Goal: Find specific page/section: Find specific page/section

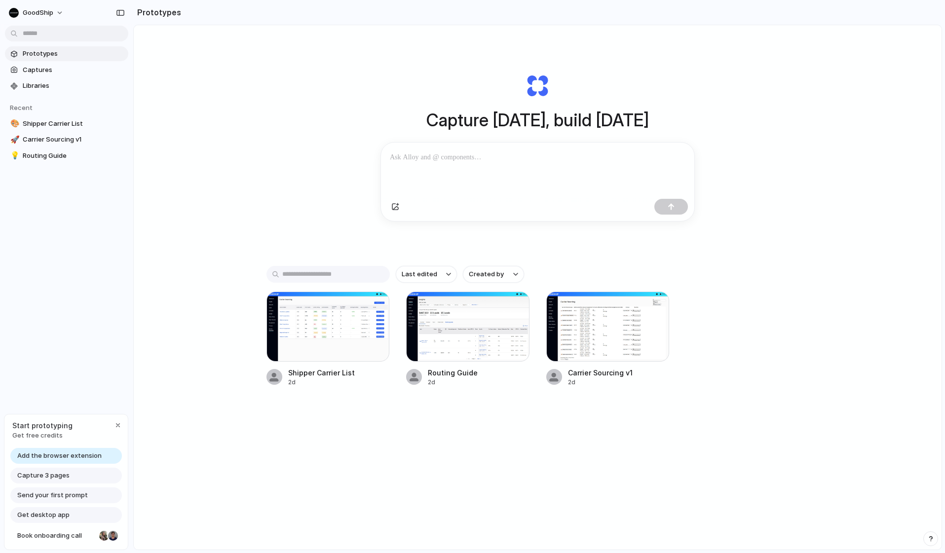
click at [772, 346] on div "Shipper Carrier List 2d Routing Guide 2d Carrier Sourcing v1 2d" at bounding box center [537, 338] width 543 height 95
click at [64, 72] on span "Captures" at bounding box center [74, 70] width 102 height 10
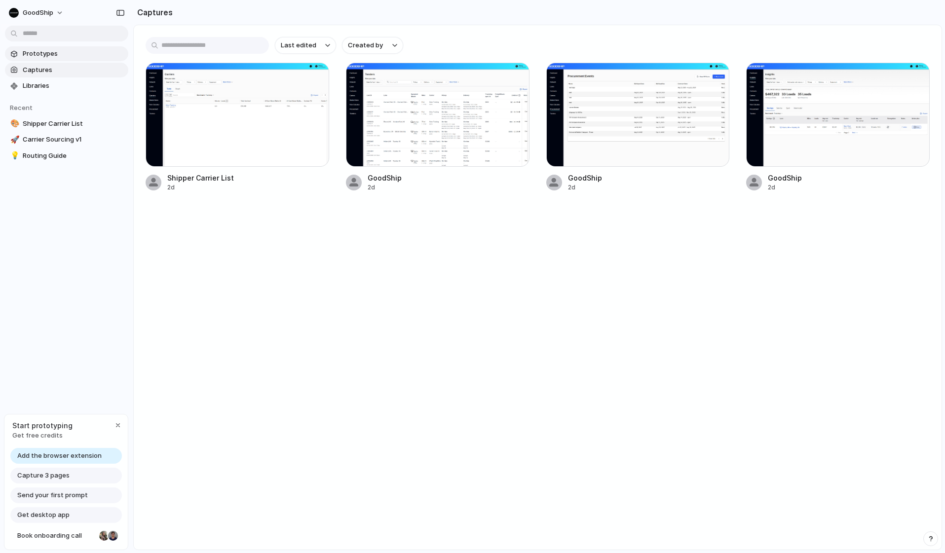
click at [73, 54] on span "Prototypes" at bounding box center [74, 54] width 102 height 10
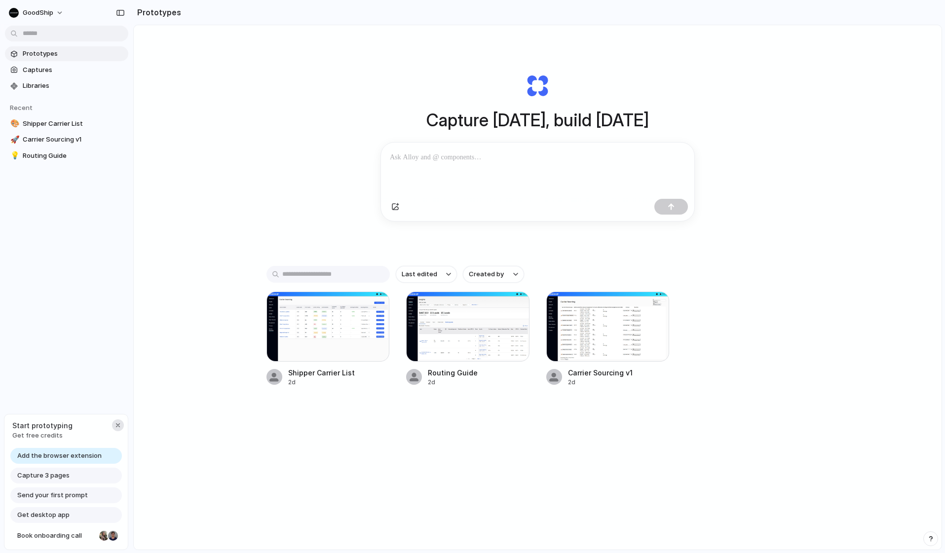
click at [119, 422] on div "button" at bounding box center [118, 425] width 8 height 8
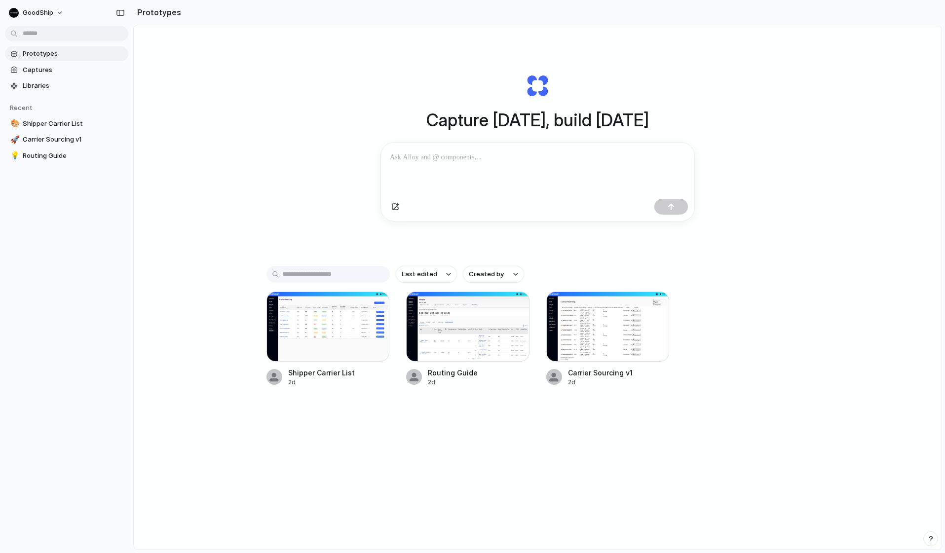
click at [458, 498] on div "Capture [DATE], build [DATE] Clone web app Clone screenshot Start from existing…" at bounding box center [537, 313] width 807 height 577
click at [541, 84] on div "Capture [DATE], build [DATE] Clone web app Clone screenshot Start from existing…" at bounding box center [537, 147] width 395 height 221
click at [334, 378] on div "Shipper Carrier List" at bounding box center [321, 372] width 67 height 10
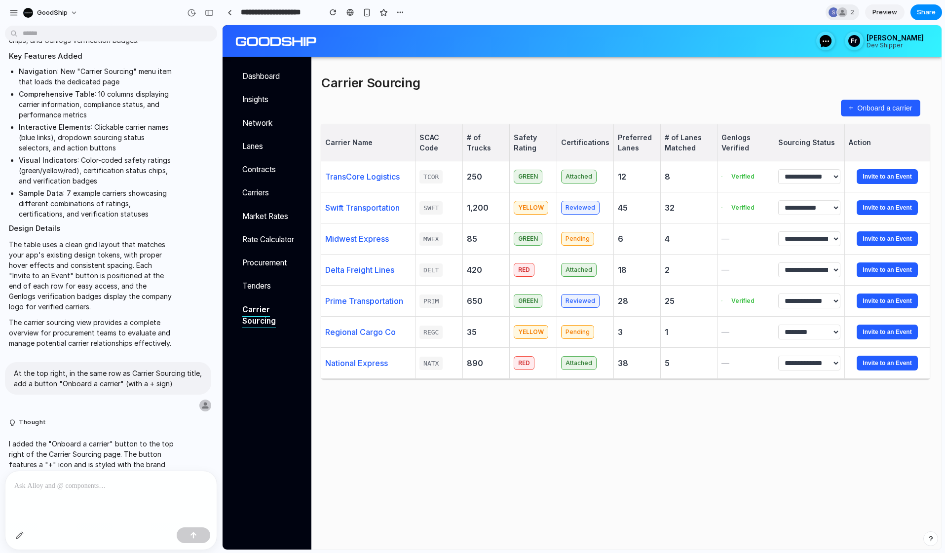
scroll to position [821, 0]
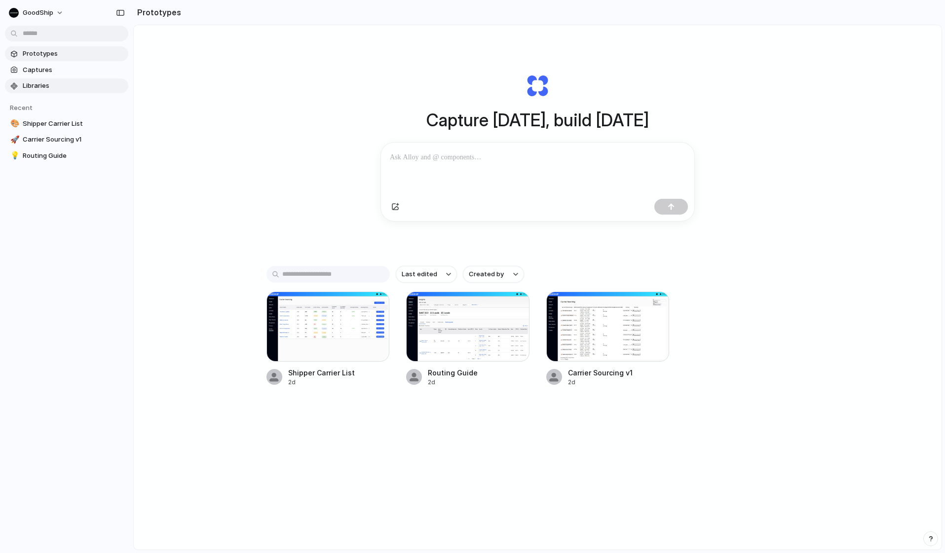
click at [74, 85] on span "Libraries" at bounding box center [74, 86] width 102 height 10
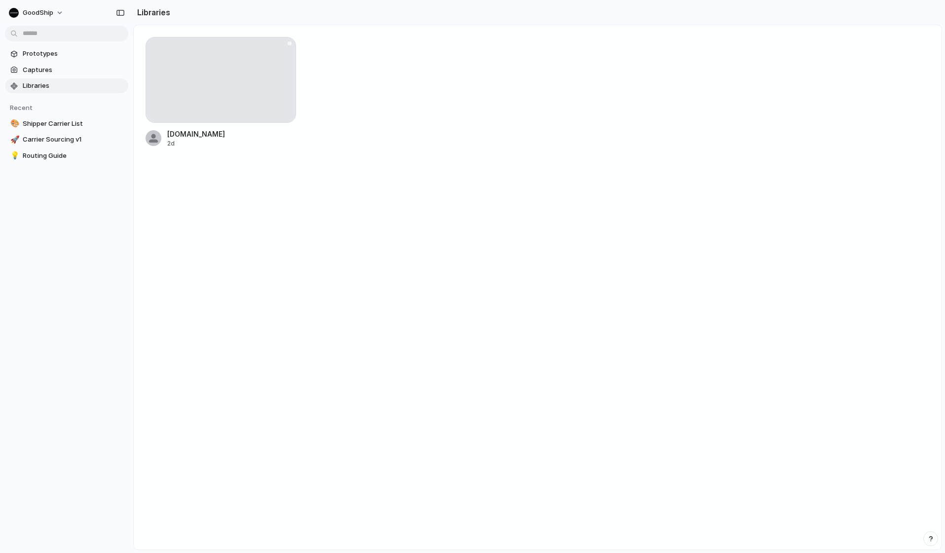
click at [245, 104] on div at bounding box center [221, 80] width 150 height 86
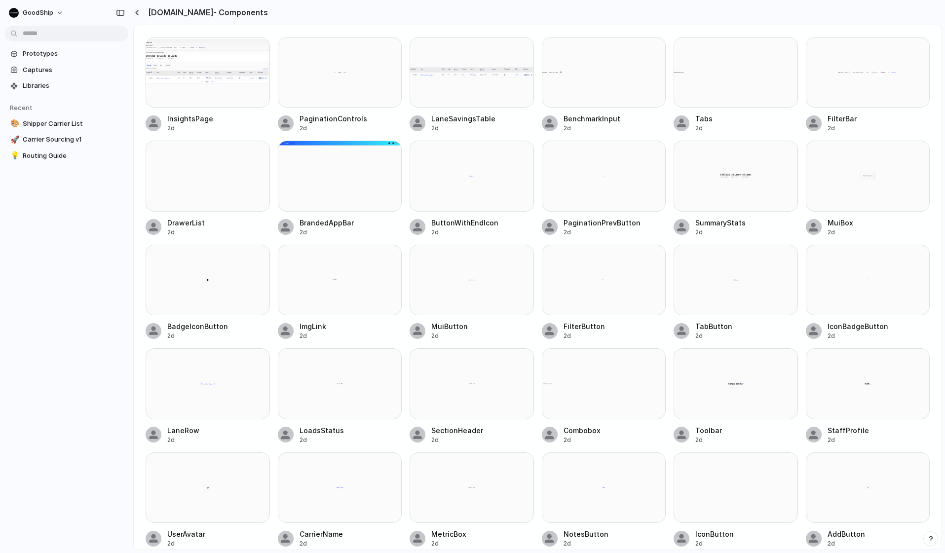
click at [136, 15] on button "button" at bounding box center [136, 12] width 7 height 8
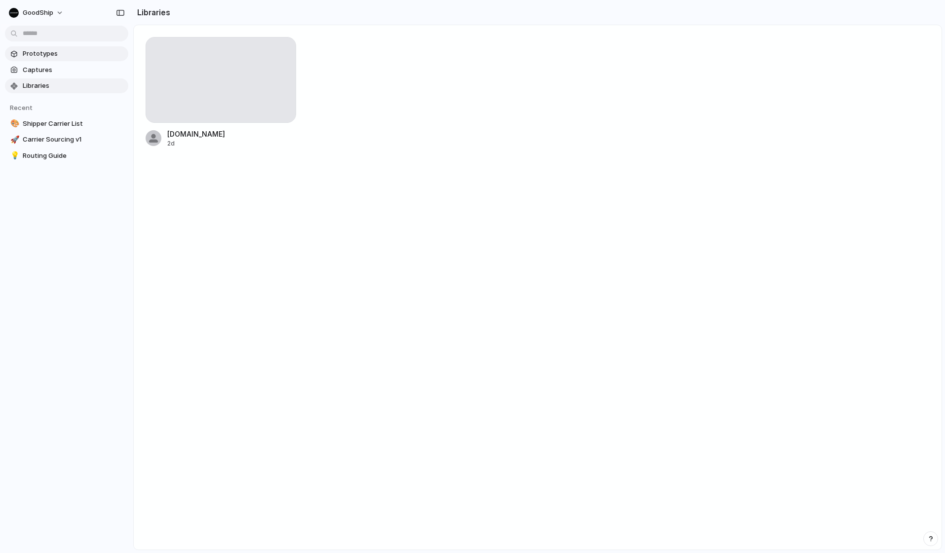
click at [42, 53] on span "Prototypes" at bounding box center [74, 54] width 102 height 10
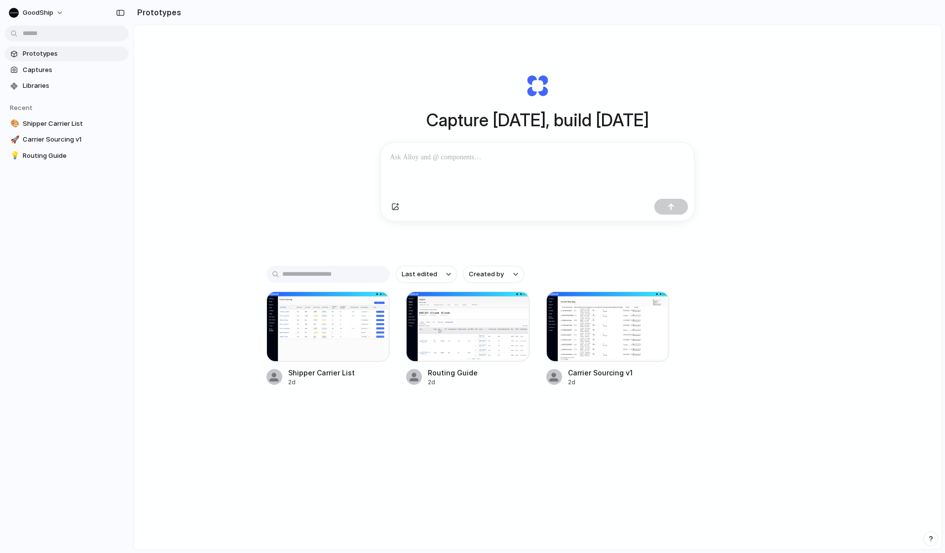
click at [643, 478] on div "Capture [DATE], build [DATE] Clone web app Clone screenshot Start from existing…" at bounding box center [537, 313] width 807 height 577
click at [252, 187] on div "Capture [DATE], build [DATE] Clone web app Clone screenshot Start from existing…" at bounding box center [537, 313] width 807 height 577
click at [120, 10] on div "button" at bounding box center [120, 12] width 9 height 7
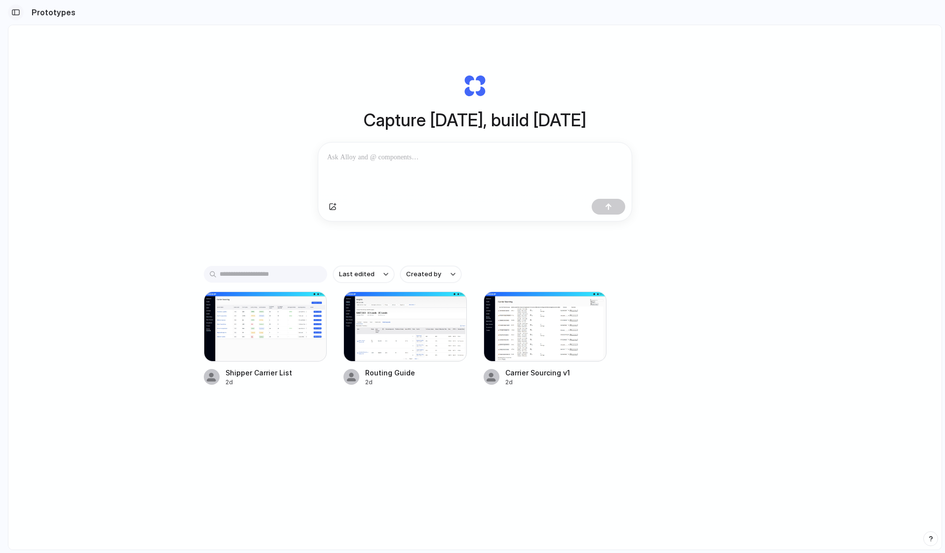
click at [20, 9] on button "button" at bounding box center [16, 12] width 16 height 16
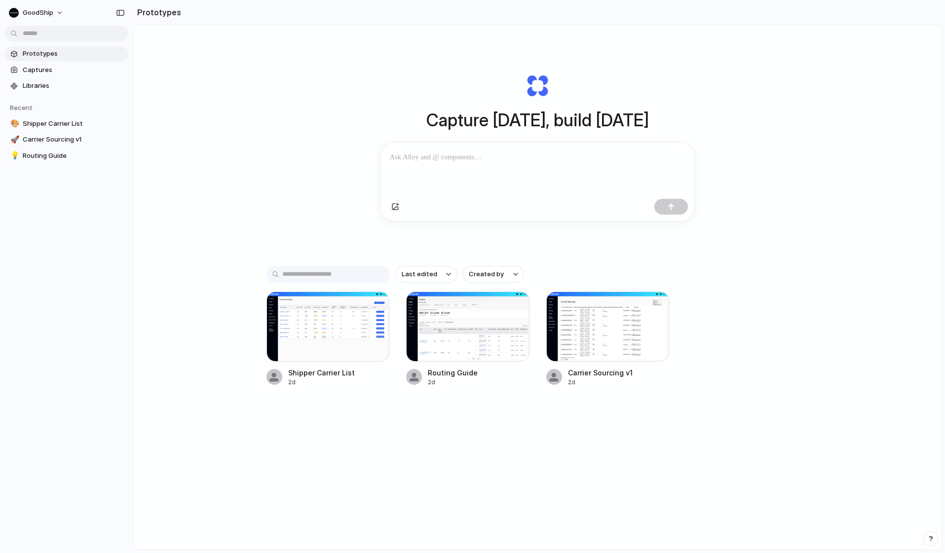
click at [179, 338] on div "Capture [DATE], build [DATE] Clone web app Clone screenshot Start from existing…" at bounding box center [537, 313] width 807 height 577
click at [318, 180] on div "Capture [DATE], build [DATE] Clone web app Clone screenshot Start from existing…" at bounding box center [537, 313] width 807 height 577
click at [302, 129] on div "Open in new tab Copy link Delete" at bounding box center [472, 276] width 945 height 553
click at [315, 324] on div at bounding box center [327, 326] width 123 height 70
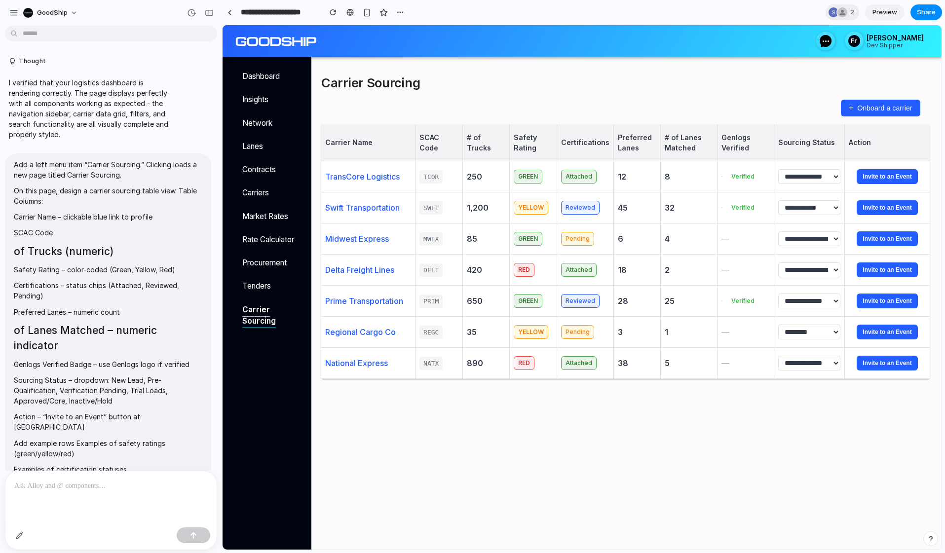
scroll to position [821, 0]
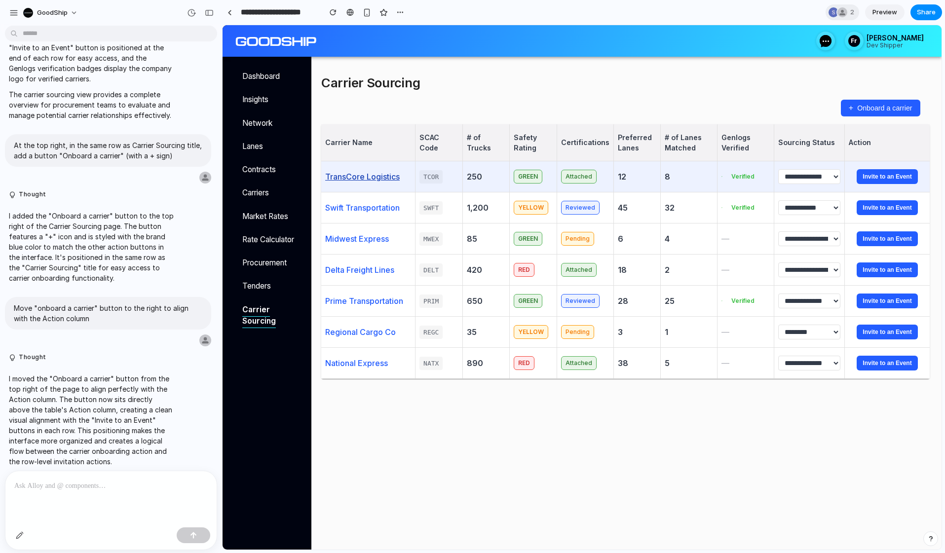
click at [373, 178] on link "TransCore Logistics" at bounding box center [362, 177] width 74 height 12
click at [381, 177] on link "TransCore Logistics" at bounding box center [362, 177] width 74 height 12
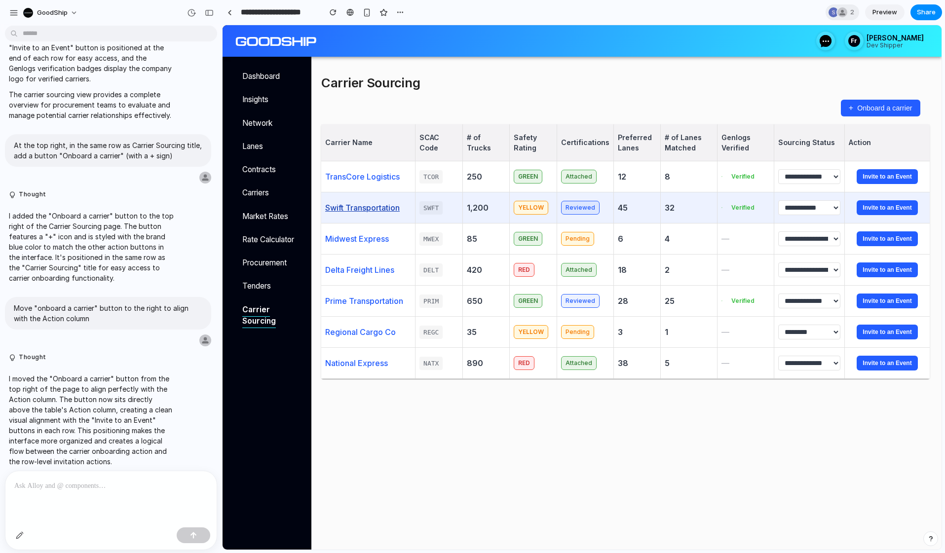
click at [379, 214] on link "Swift Transportation" at bounding box center [362, 208] width 74 height 12
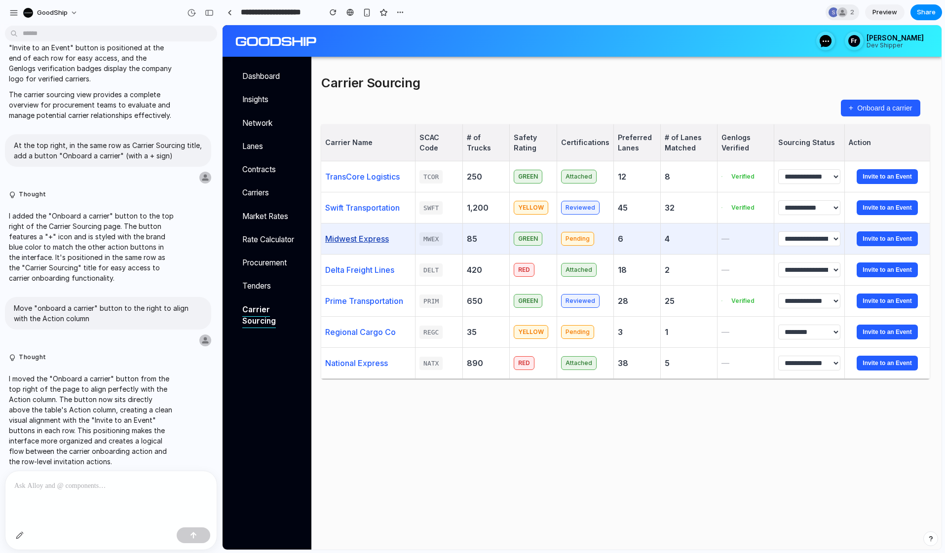
click at [369, 240] on link "Midwest Express" at bounding box center [357, 239] width 64 height 12
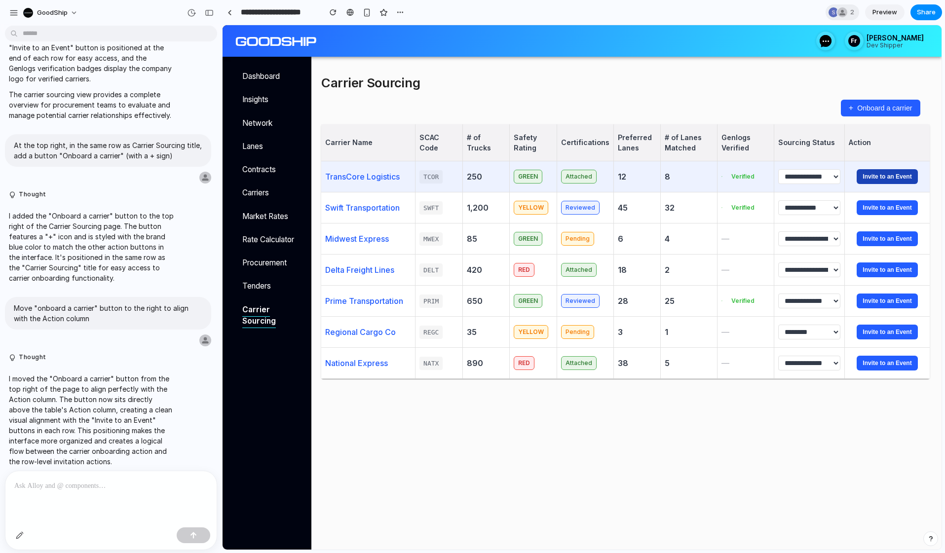
click at [901, 170] on button "Invite to an Event" at bounding box center [886, 176] width 61 height 15
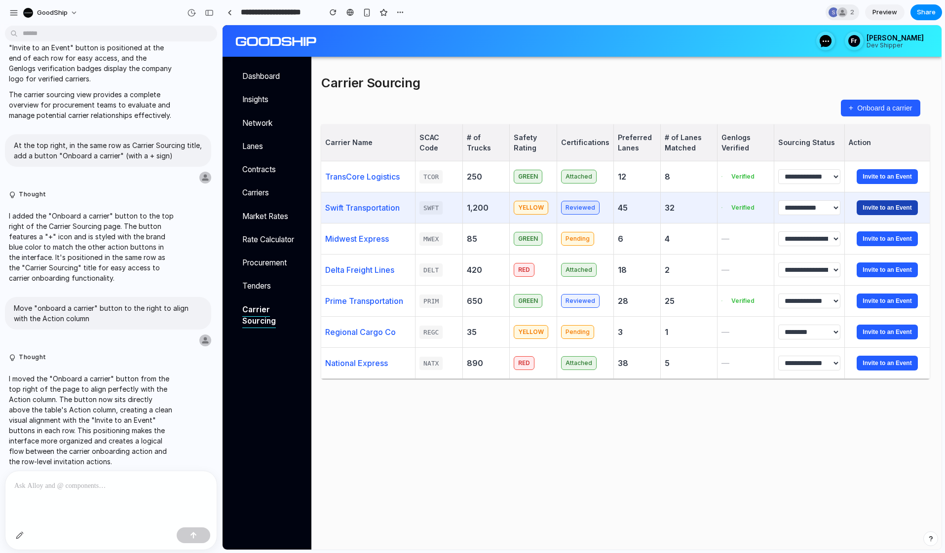
click at [885, 215] on button "Invite to an Event" at bounding box center [886, 207] width 61 height 15
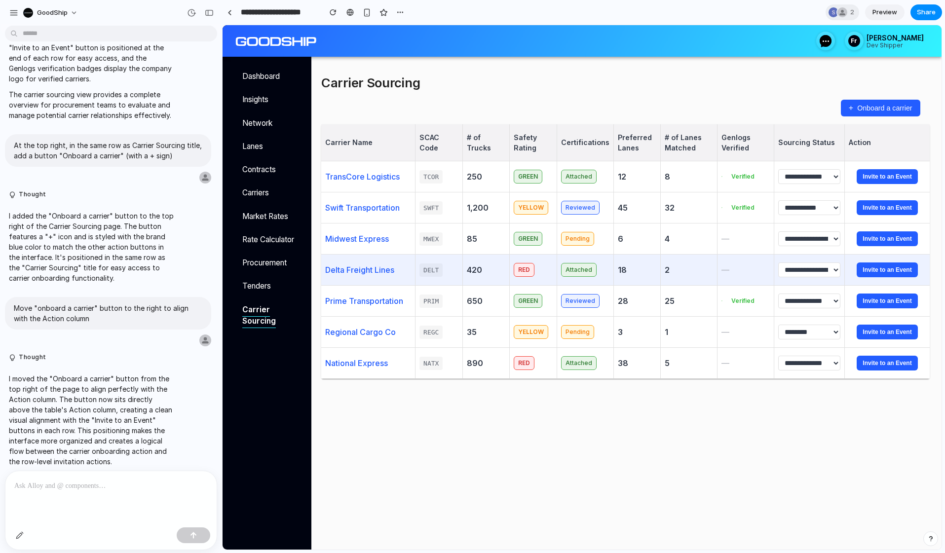
click at [890, 263] on div "Invite to an Event" at bounding box center [886, 270] width 85 height 31
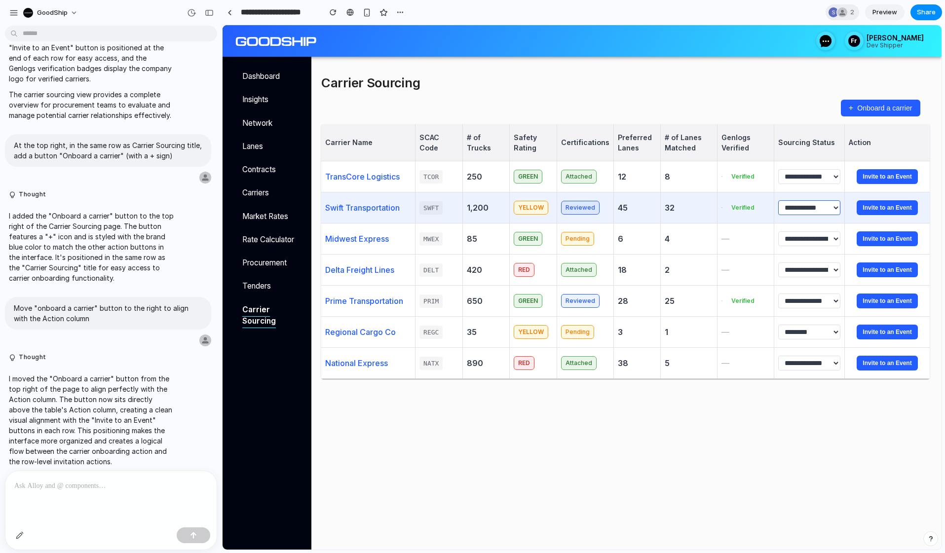
click at [817, 210] on select "**********" at bounding box center [809, 207] width 62 height 15
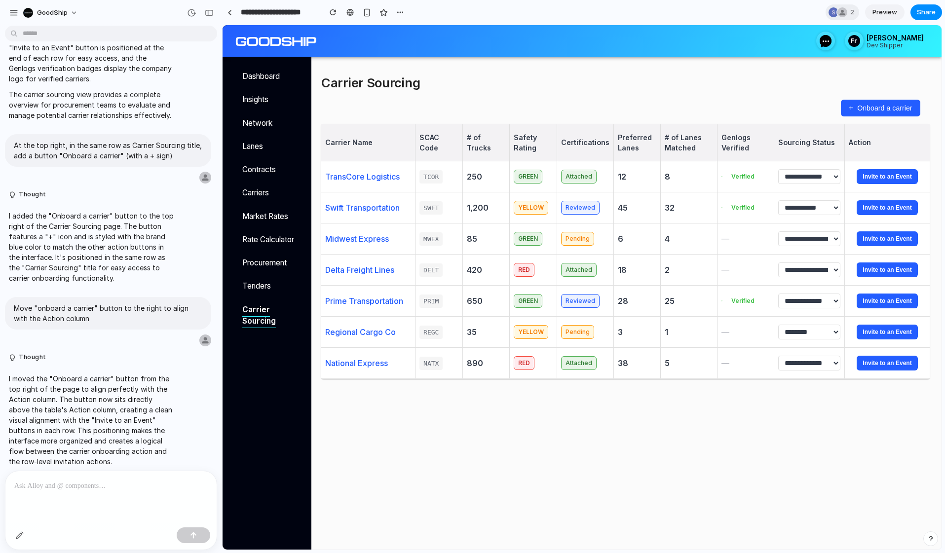
click at [734, 399] on html "**********" at bounding box center [581, 211] width 719 height 373
